Goal: Transaction & Acquisition: Purchase product/service

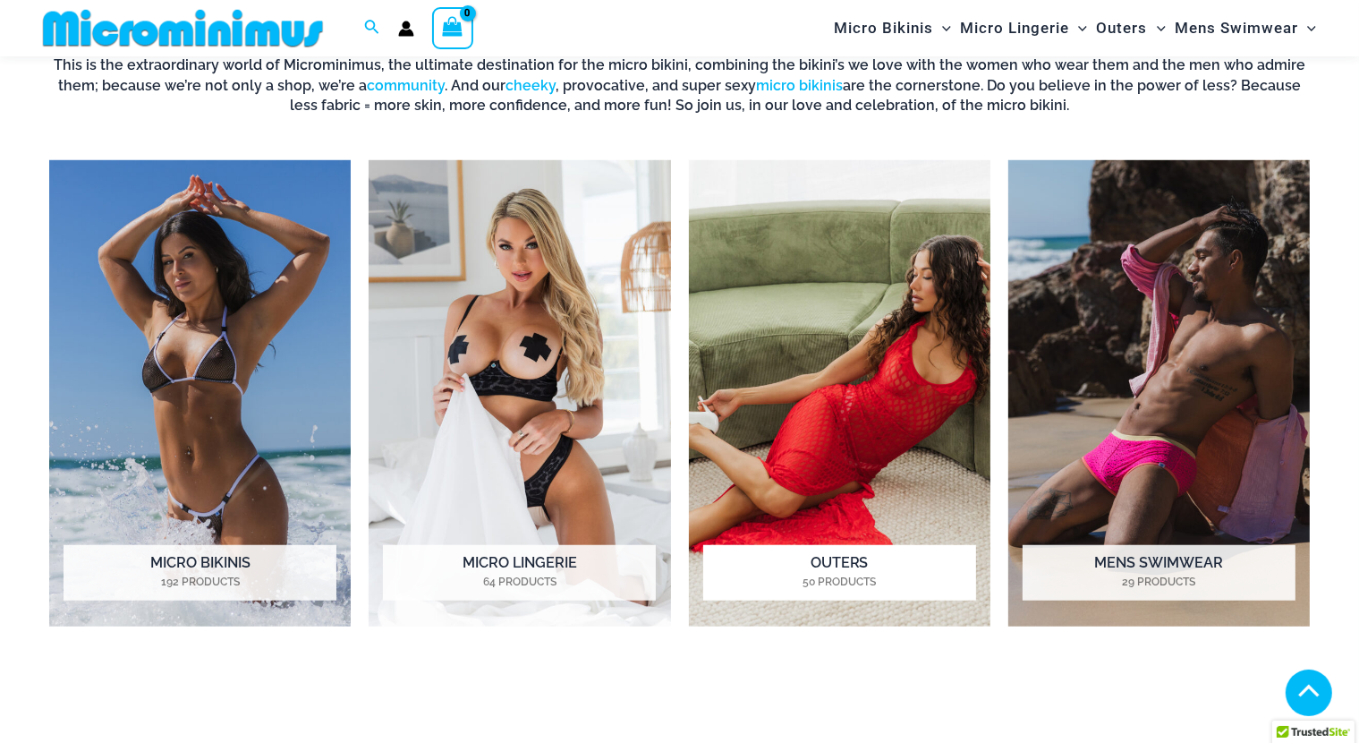
scroll to position [1326, 0]
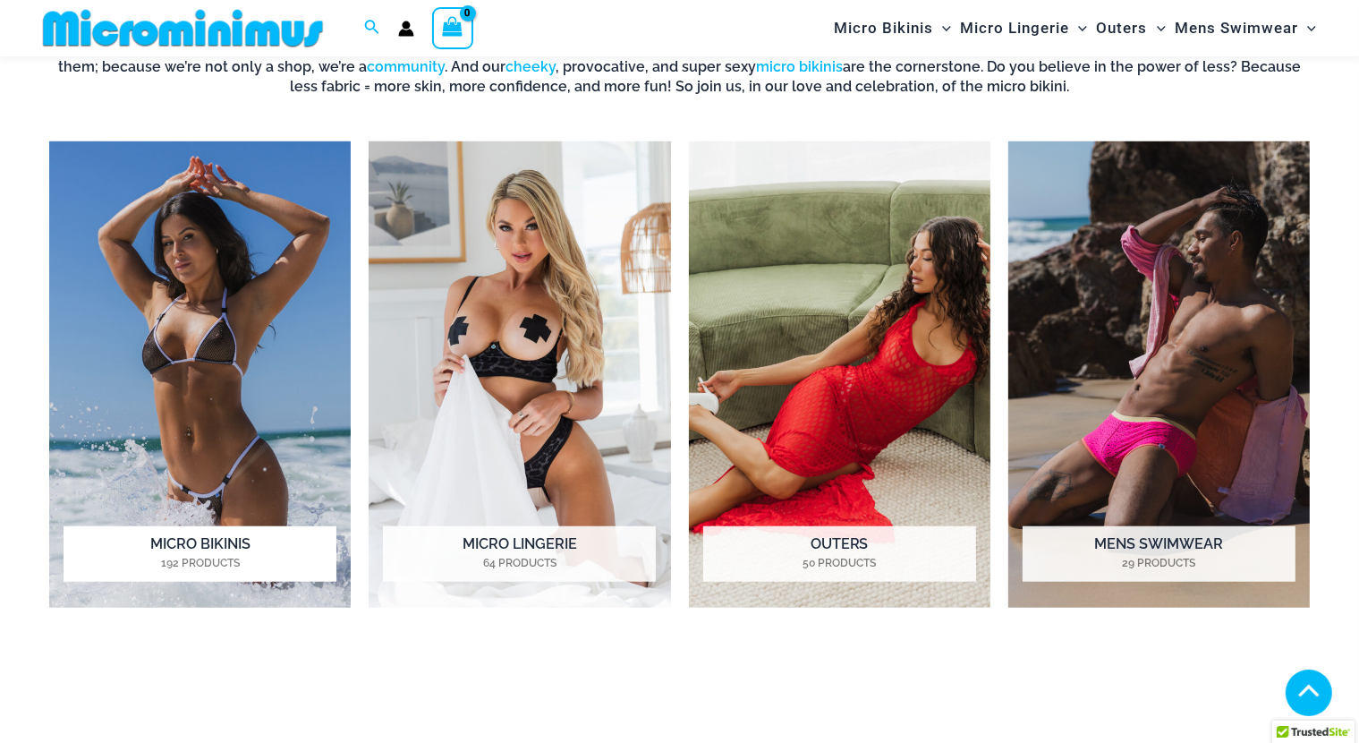
type input "**********"
click at [254, 268] on img "Visit product category Micro Bikinis" at bounding box center [200, 373] width 302 height 465
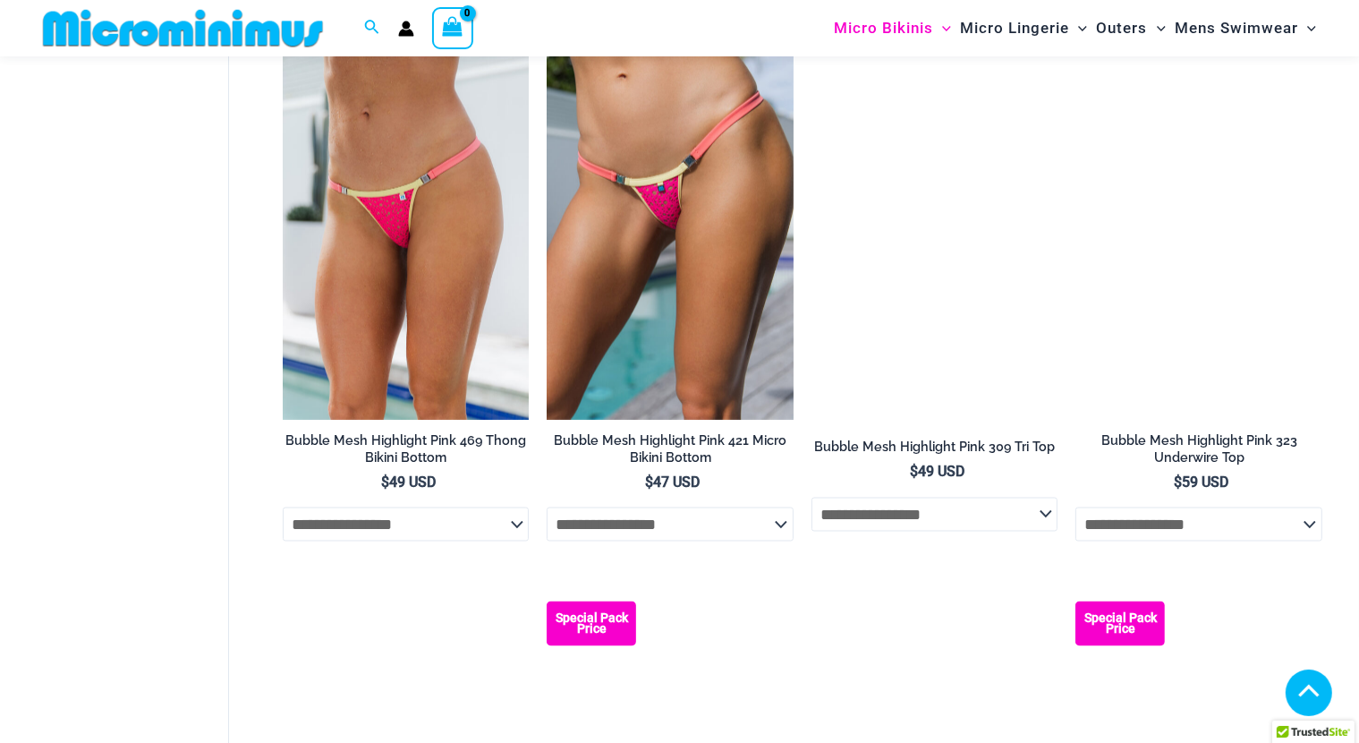
scroll to position [2846, 0]
